Goal: Information Seeking & Learning: Learn about a topic

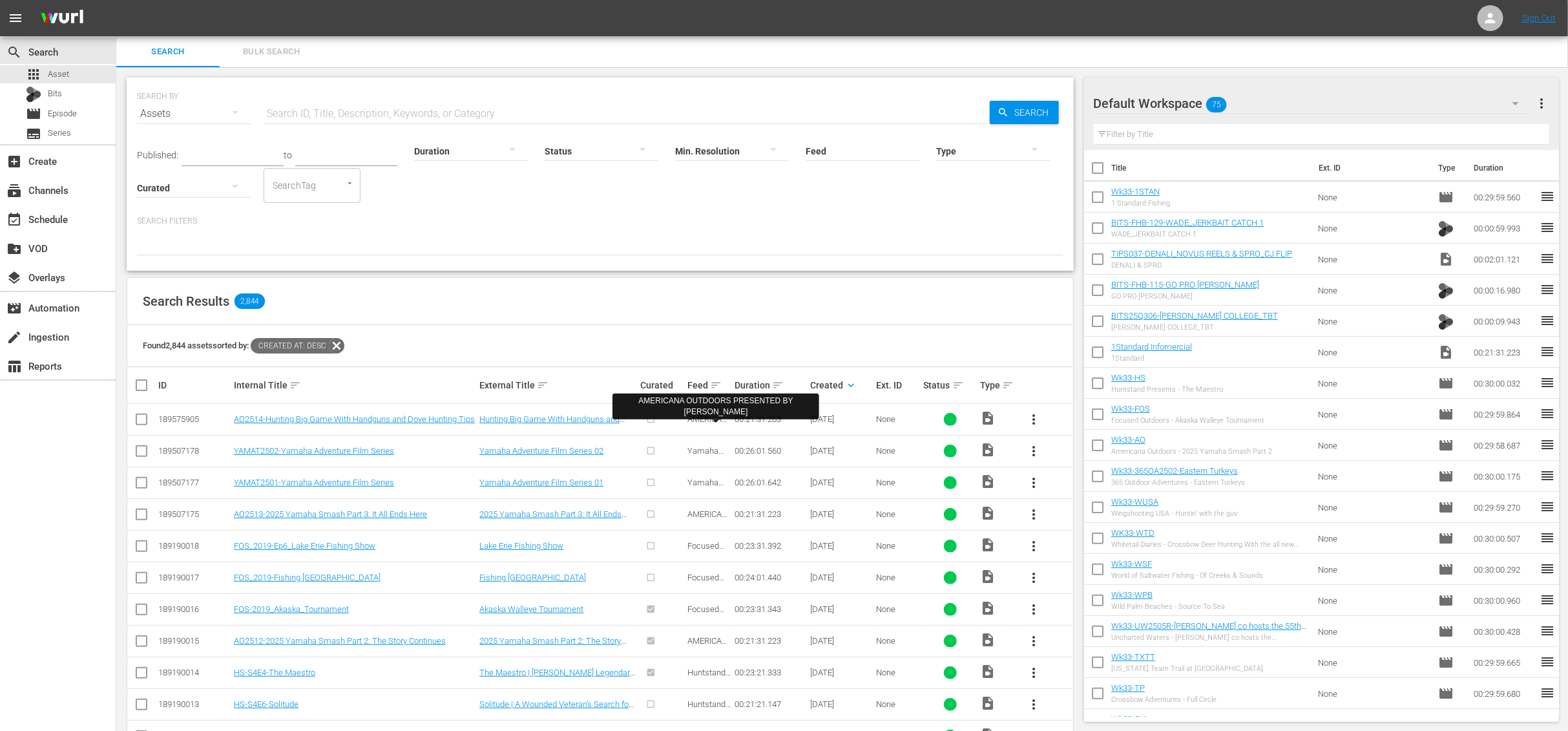
click at [702, 421] on span "AMERICANA OUTDOORS PRESENTED BY [PERSON_NAME]" at bounding box center [709, 453] width 43 height 77
click at [707, 449] on span "Yamaha Adventure REALized" at bounding box center [705, 460] width 36 height 29
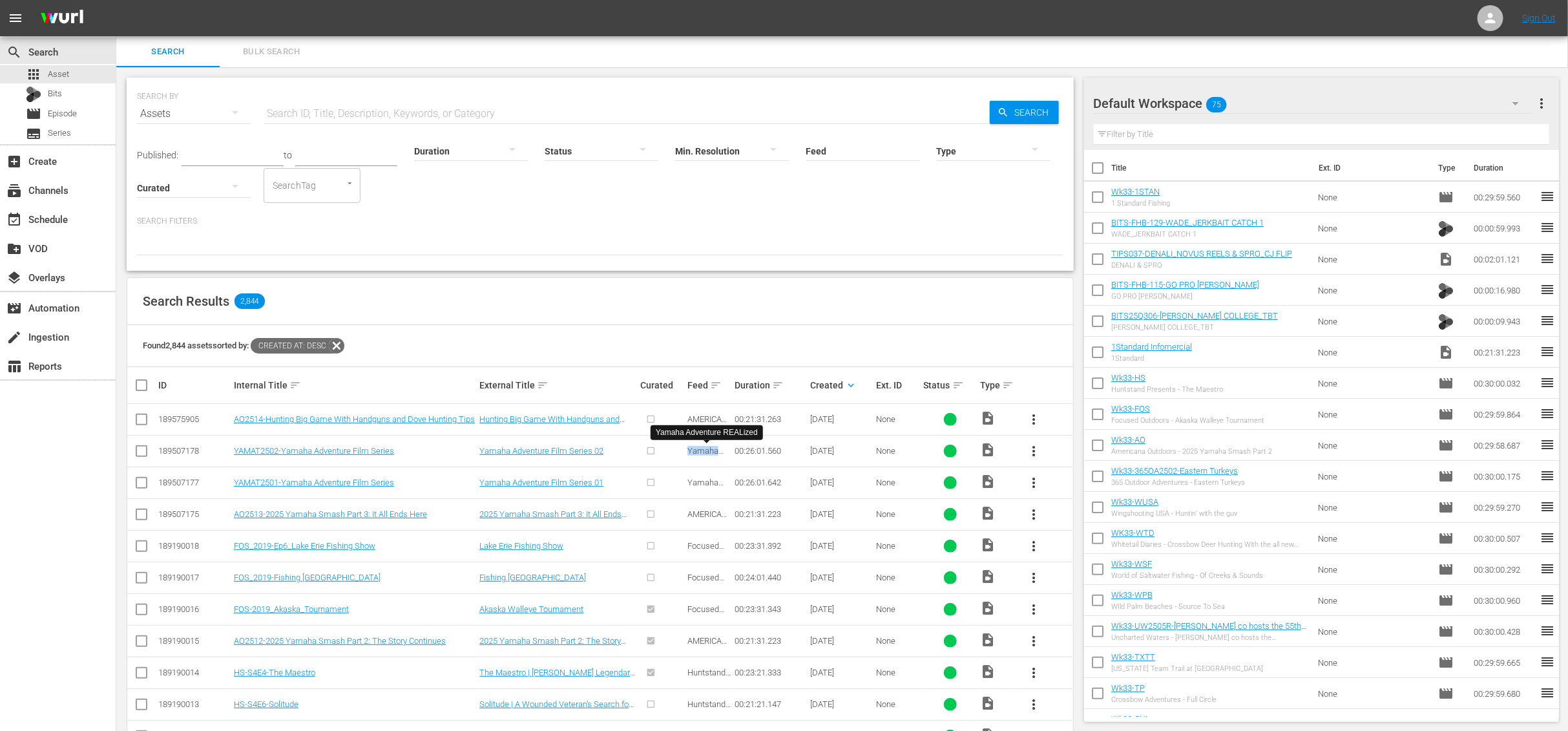
click at [707, 449] on span "Yamaha Adventure REALized" at bounding box center [705, 460] width 36 height 29
click at [706, 483] on span "Yamaha Adventure REALized" at bounding box center [705, 492] width 36 height 29
click at [704, 520] on td "AMERICANA OUTDOORS PRESENTED BY [PERSON_NAME]" at bounding box center [709, 514] width 47 height 31
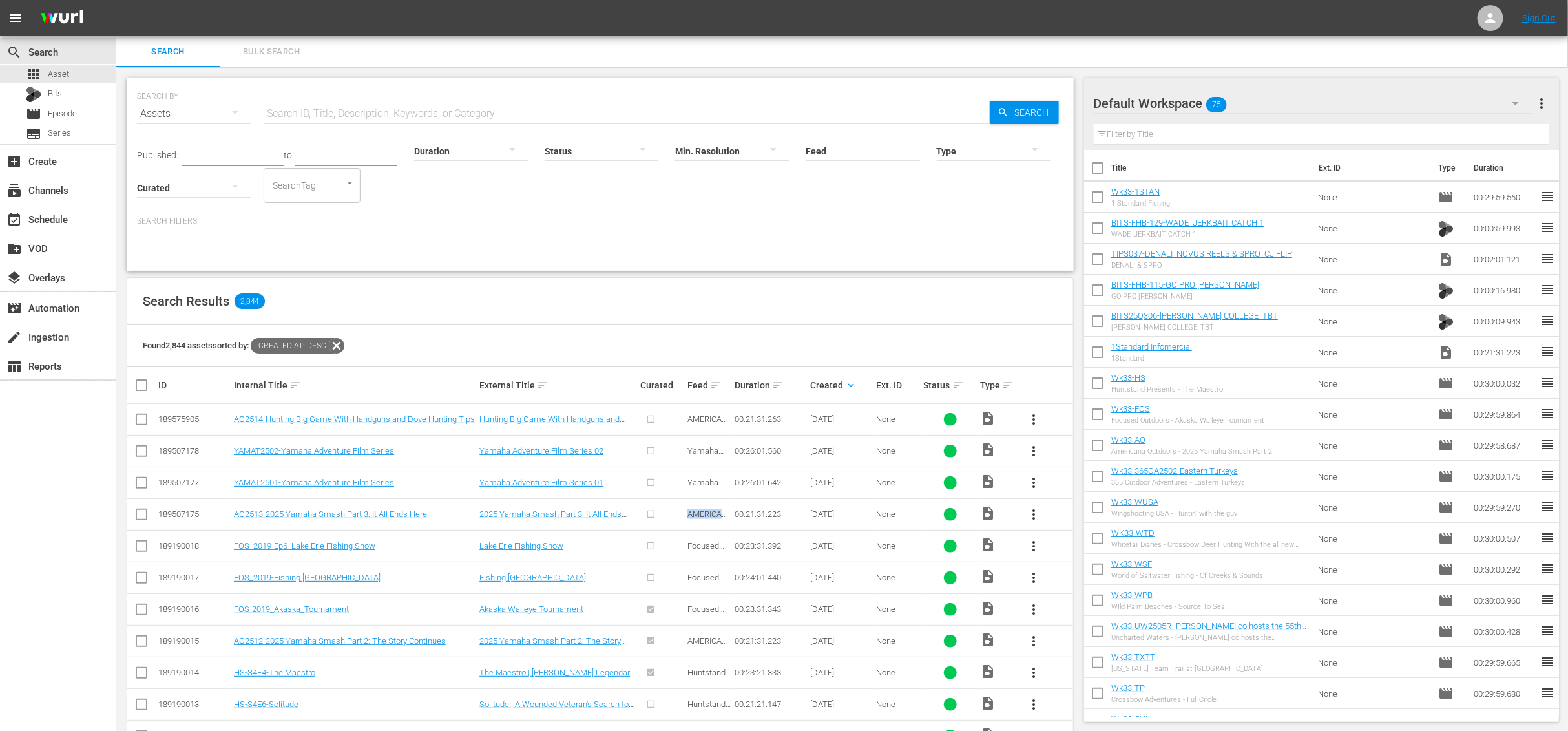
click at [704, 520] on td "AMERICANA OUTDOORS PRESENTED BY [PERSON_NAME]" at bounding box center [709, 514] width 47 height 31
click at [703, 542] on span "Focused Outdoors Promotions" at bounding box center [708, 555] width 43 height 29
click at [705, 574] on span "Focused Outdoors Promotions" at bounding box center [708, 587] width 43 height 29
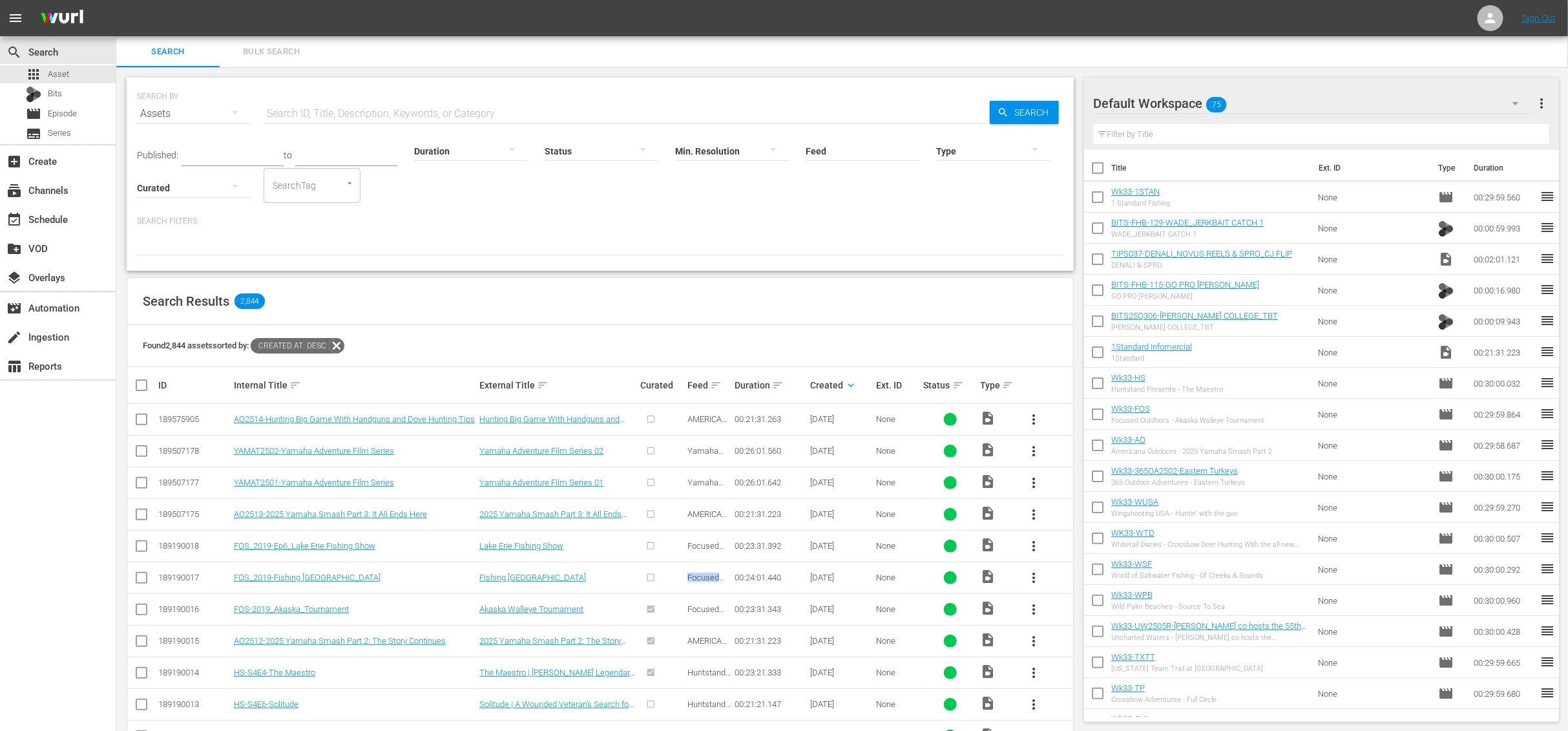
click at [705, 574] on span "Focused Outdoors Promotions" at bounding box center [708, 587] width 43 height 29
click at [701, 576] on span "Focused Outdoors Promotions" at bounding box center [708, 587] width 43 height 29
